Goal: Transaction & Acquisition: Purchase product/service

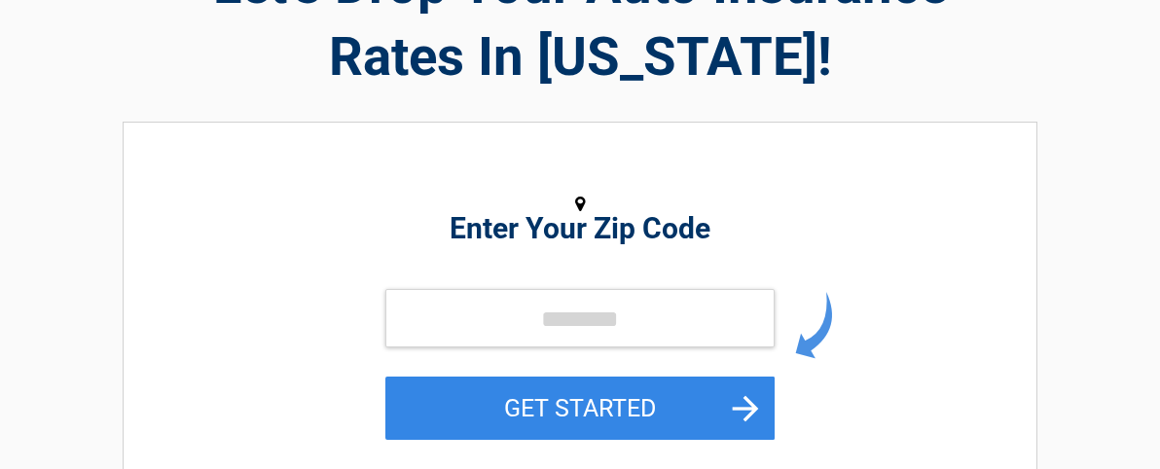
scroll to position [182, 0]
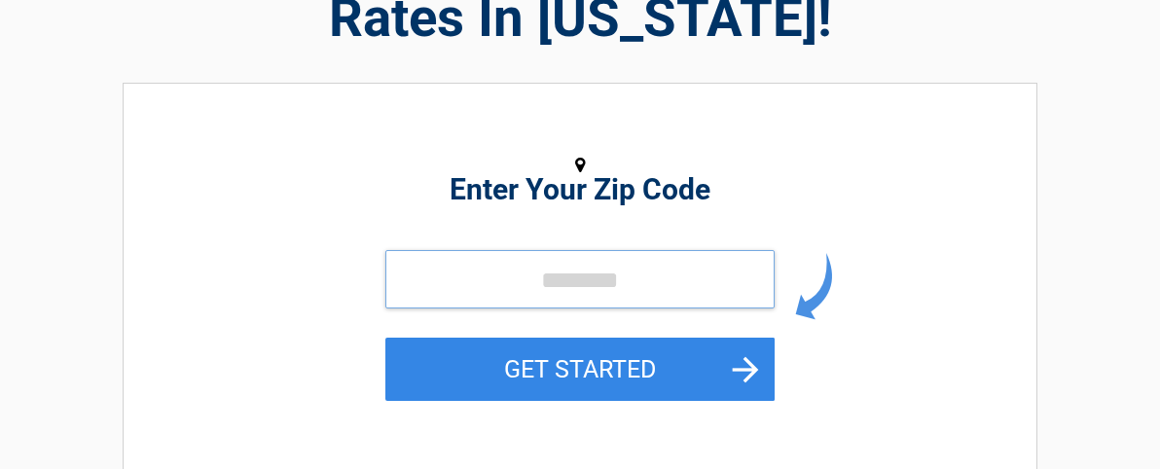
click at [421, 308] on input "tel" at bounding box center [579, 279] width 389 height 58
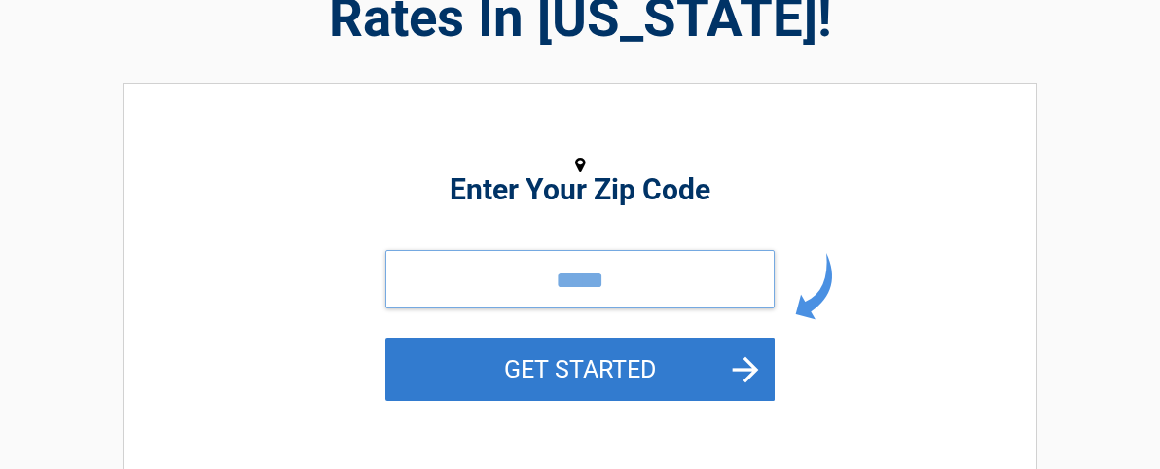
type input "*****"
click at [565, 382] on button "GET STARTED" at bounding box center [579, 369] width 389 height 63
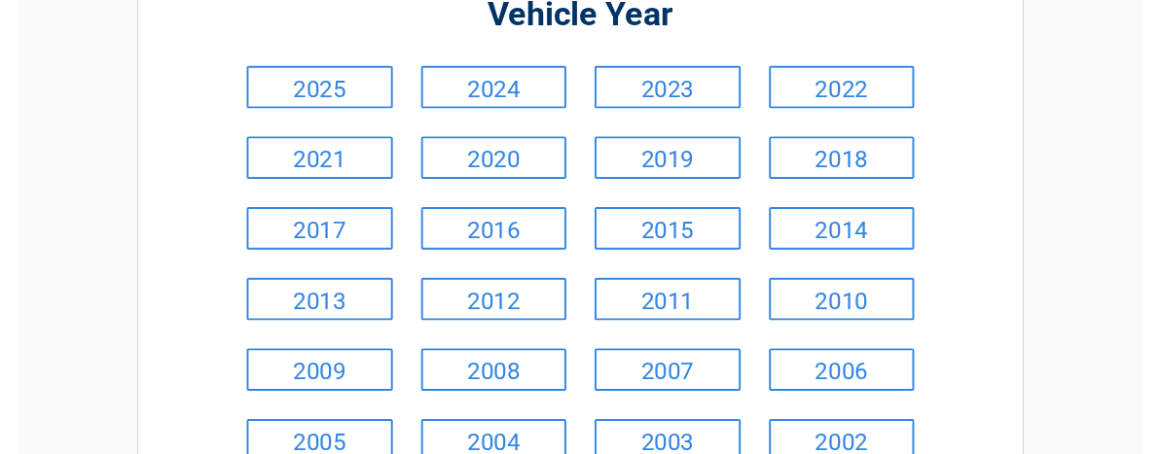
scroll to position [285, 0]
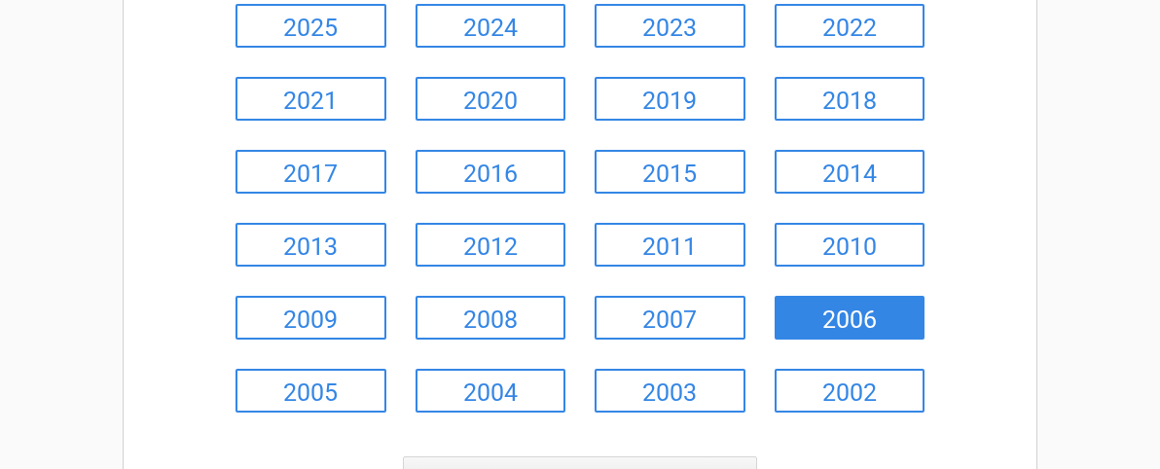
click at [869, 324] on link "2006" at bounding box center [849, 318] width 151 height 44
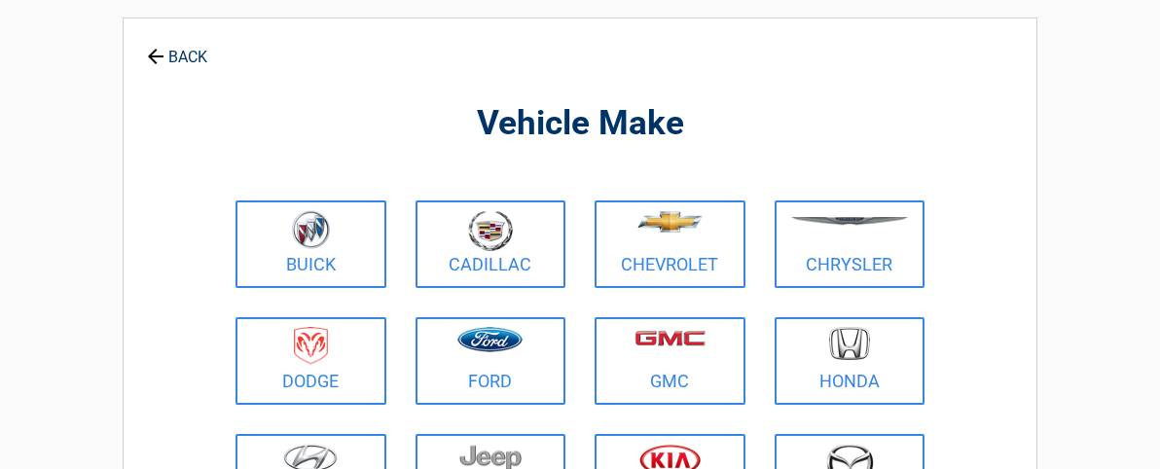
scroll to position [0, 0]
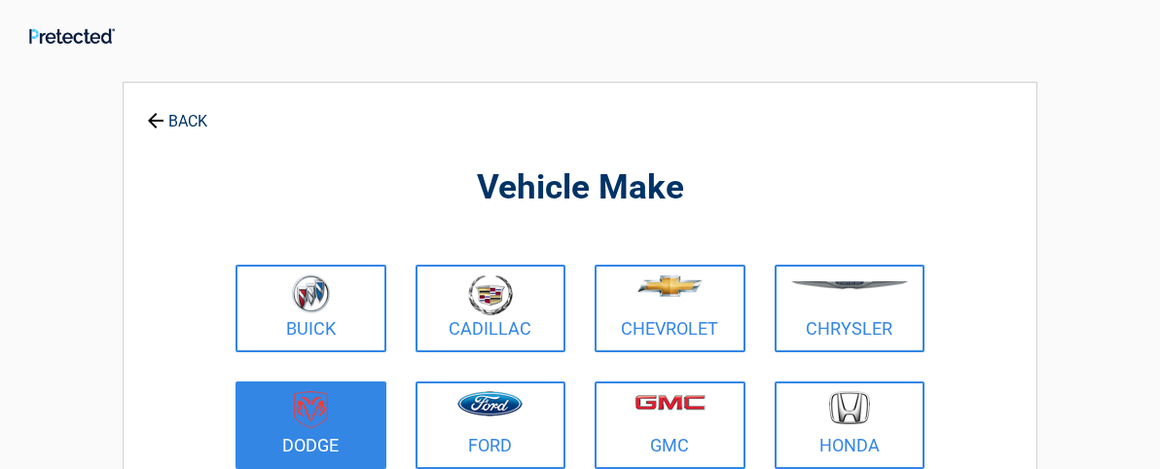
click at [297, 410] on img at bounding box center [311, 410] width 34 height 38
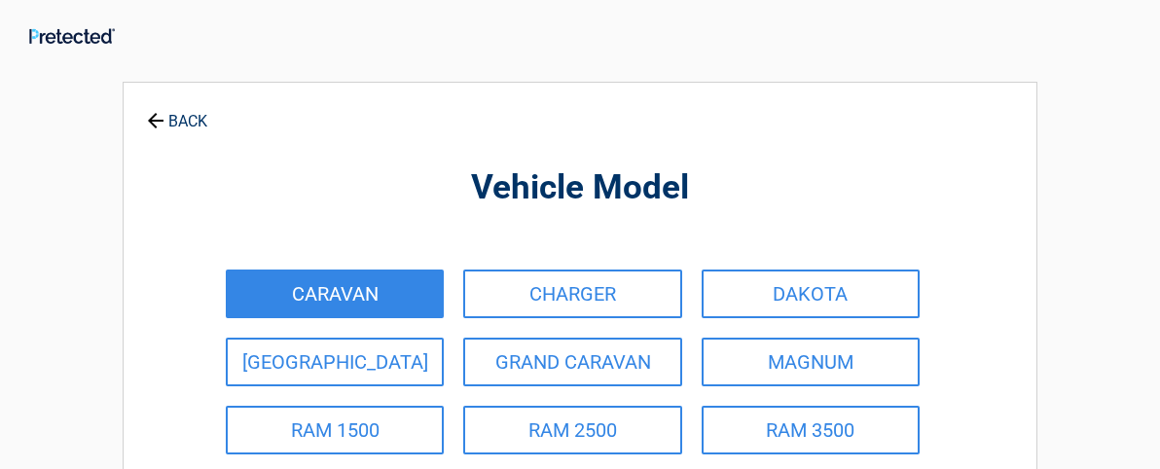
click at [308, 286] on link "CARAVAN" at bounding box center [335, 294] width 218 height 49
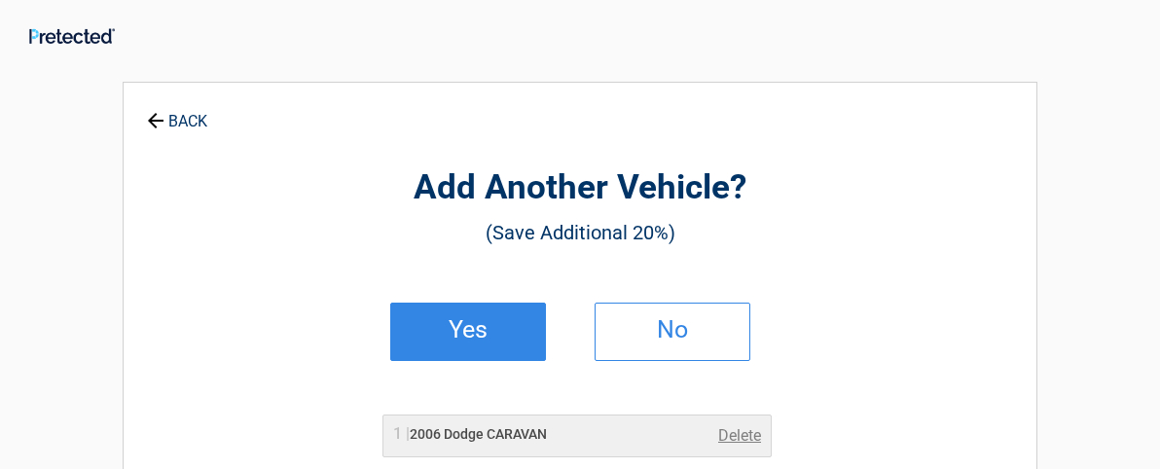
click at [452, 330] on h2 "Yes" at bounding box center [468, 330] width 115 height 14
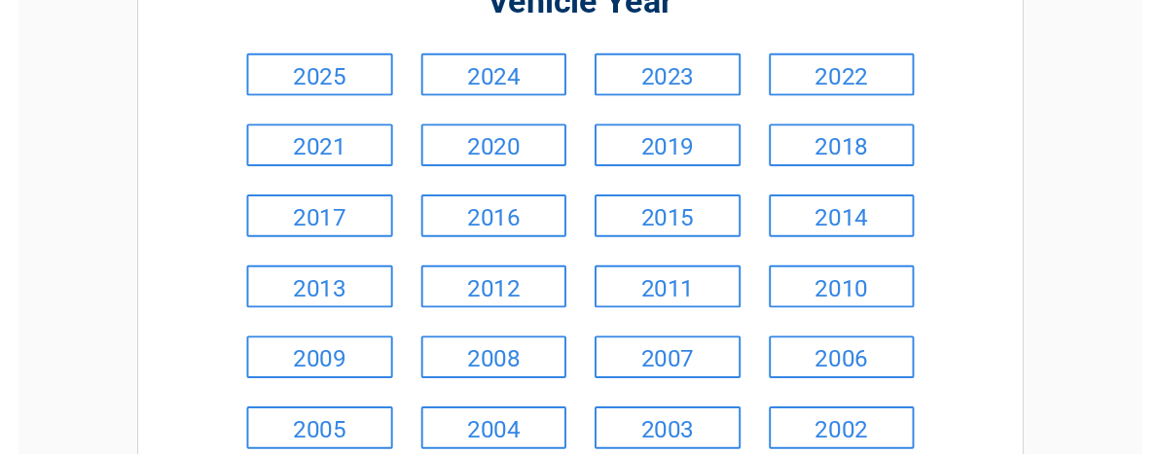
scroll to position [272, 0]
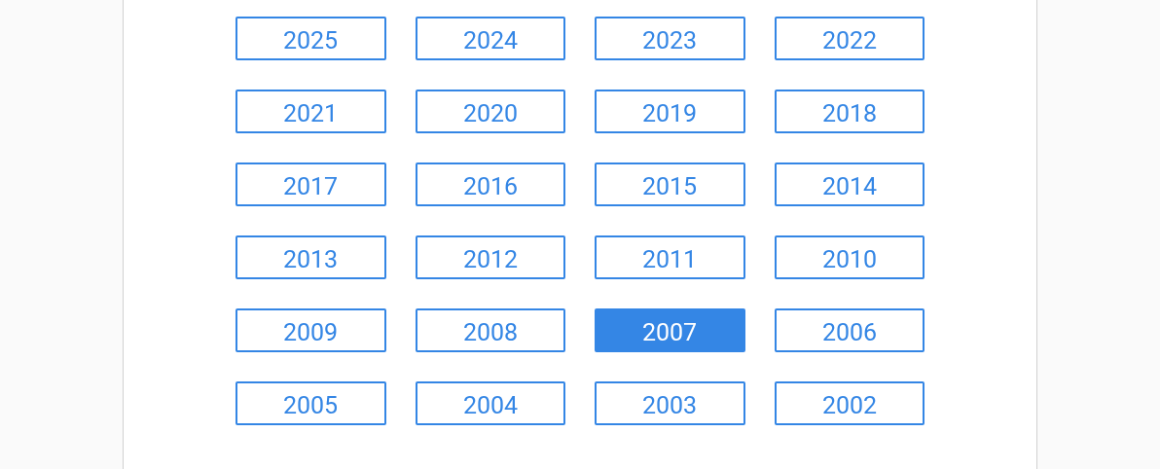
click at [682, 338] on link "2007" at bounding box center [669, 330] width 151 height 44
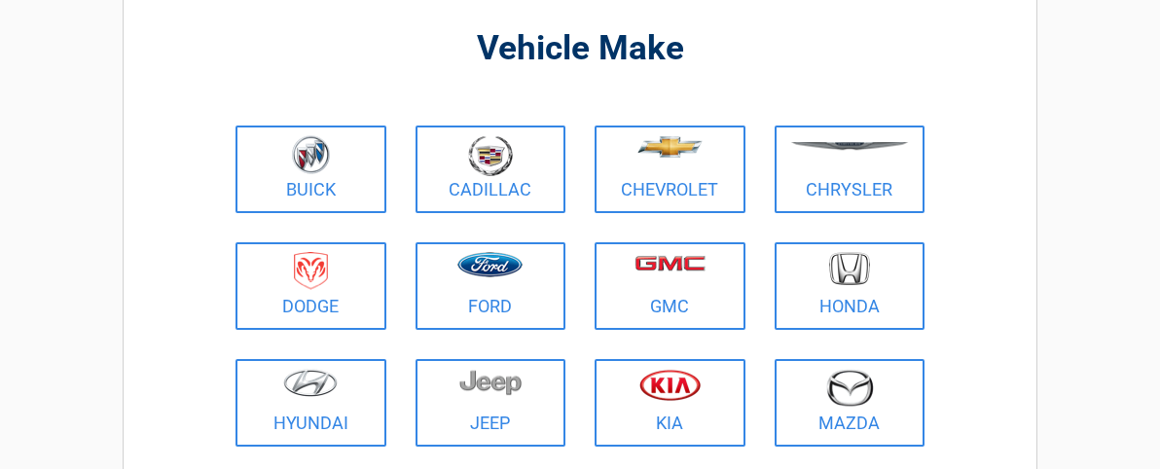
scroll to position [0, 0]
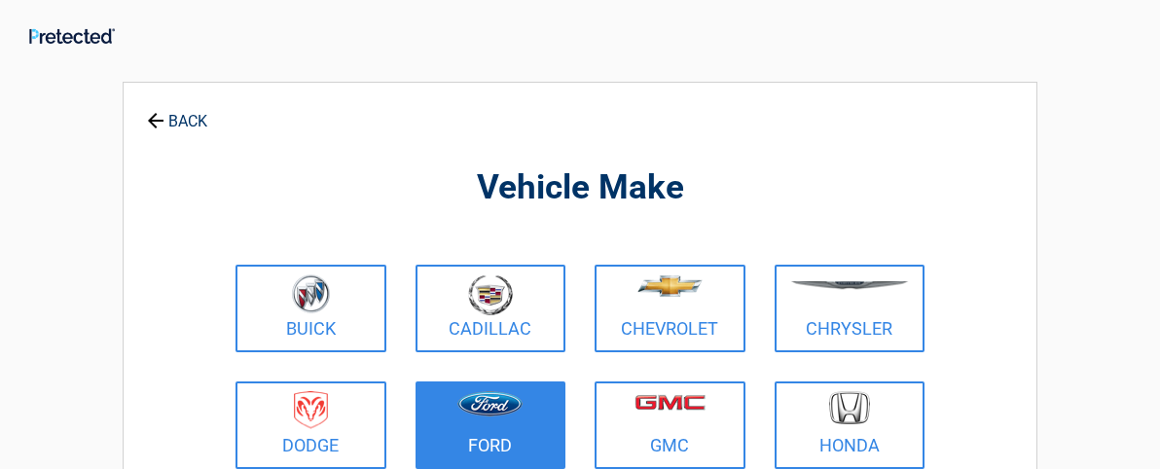
click at [482, 388] on link "Ford" at bounding box center [490, 425] width 151 height 88
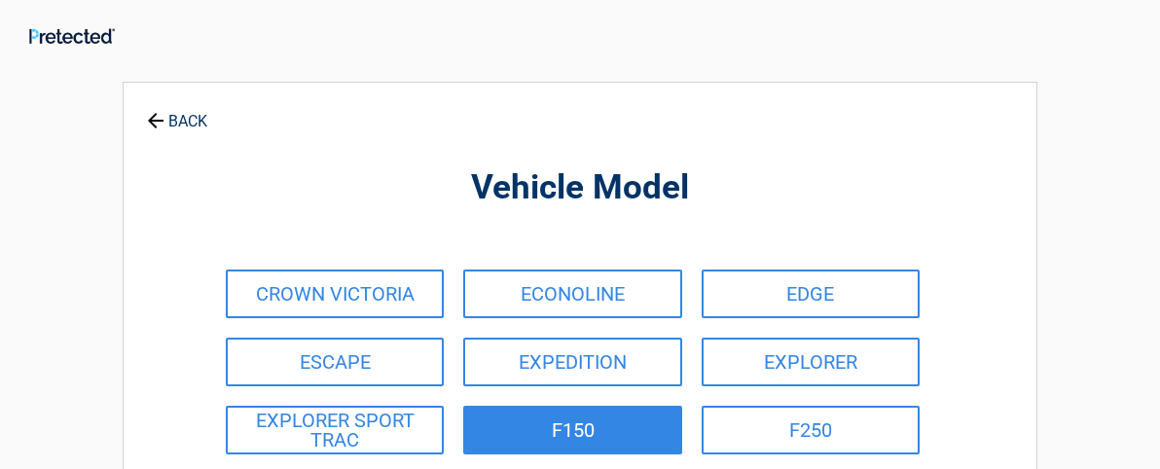
click at [558, 423] on link "F150" at bounding box center [572, 430] width 218 height 49
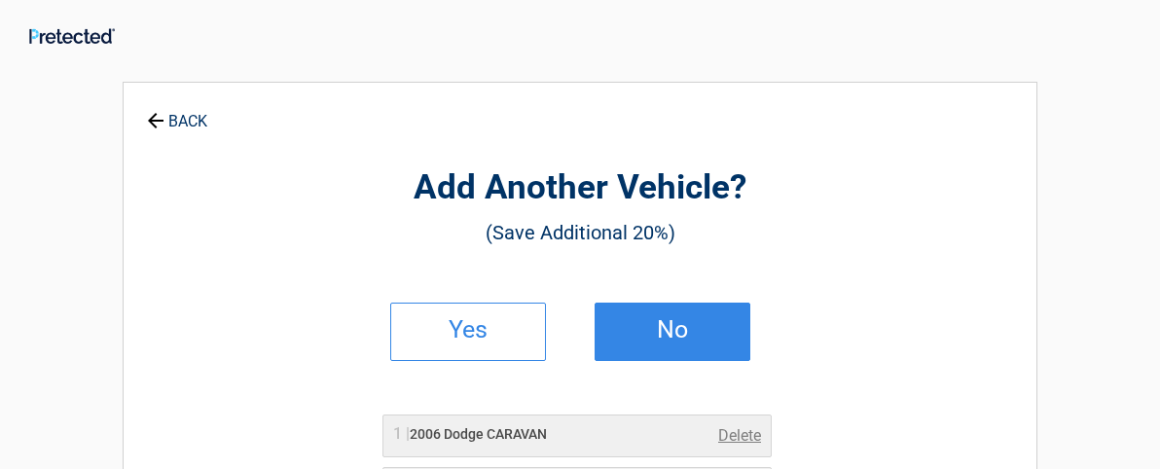
click at [676, 334] on h2 "No" at bounding box center [672, 330] width 115 height 14
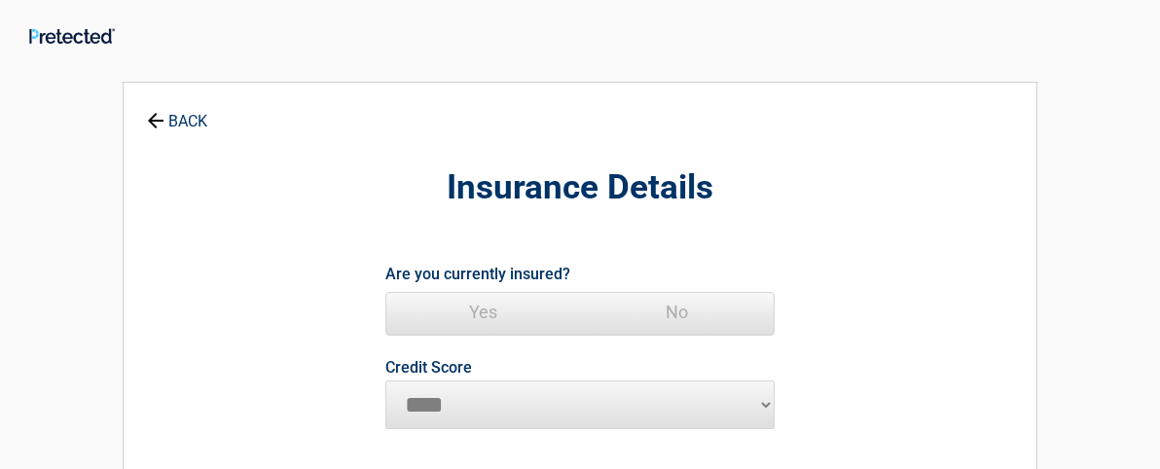
click at [471, 308] on span "Yes" at bounding box center [483, 312] width 194 height 39
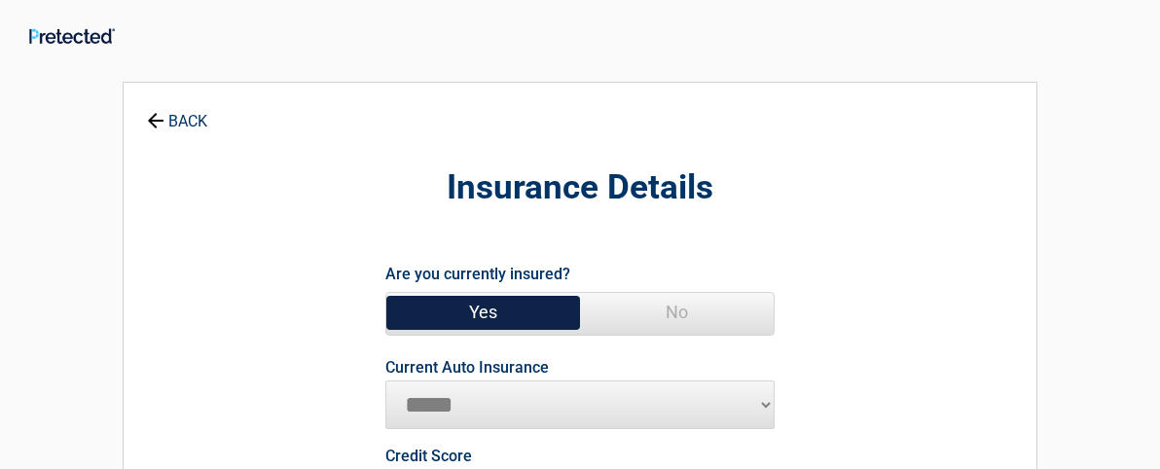
click at [764, 403] on select "**********" at bounding box center [579, 404] width 389 height 49
